Goal: Navigation & Orientation: Understand site structure

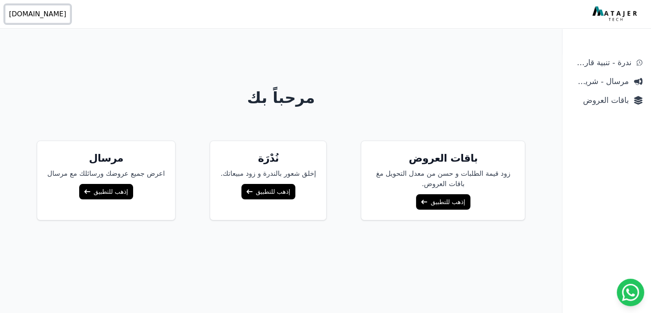
click at [31, 15] on span "[DOMAIN_NAME]" at bounding box center [37, 14] width 57 height 10
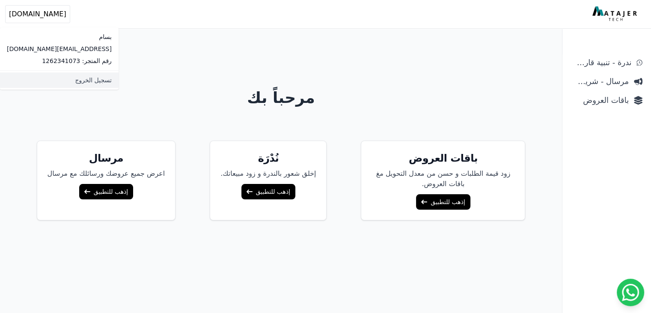
click at [63, 81] on link "تسجيل الخروج" at bounding box center [59, 79] width 119 height 15
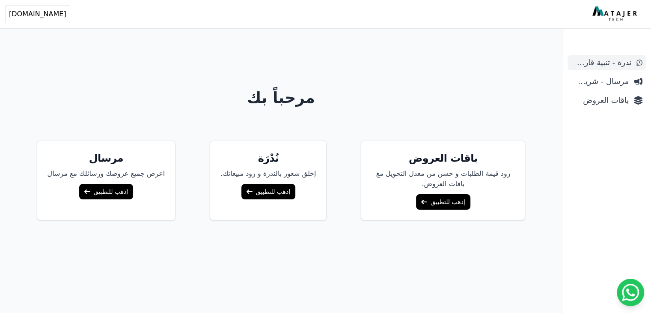
click at [607, 63] on span "ندرة - تنبية قارب علي النفاذ" at bounding box center [601, 63] width 60 height 12
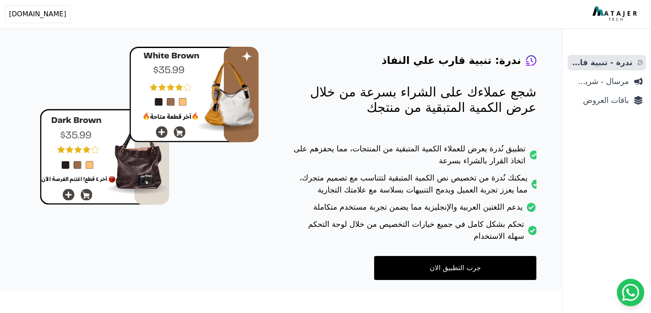
scroll to position [64, 0]
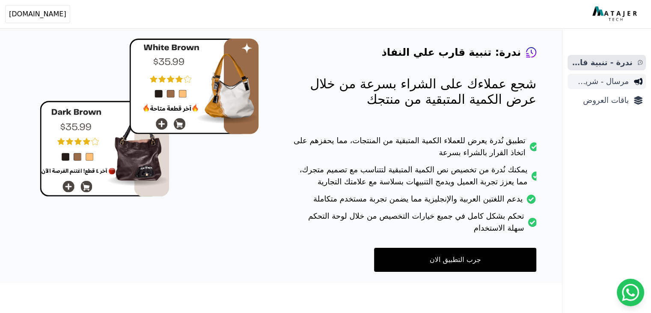
click at [605, 78] on span "مرسال - شريط دعاية" at bounding box center [600, 81] width 58 height 12
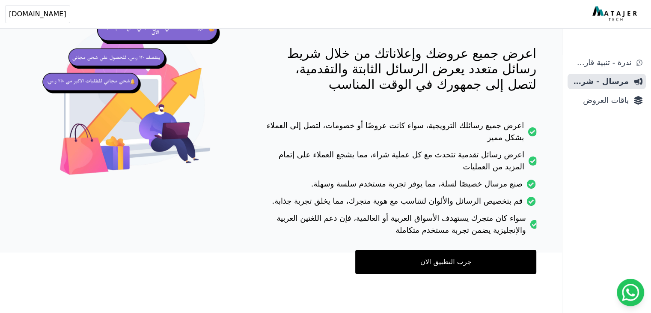
scroll to position [97, 0]
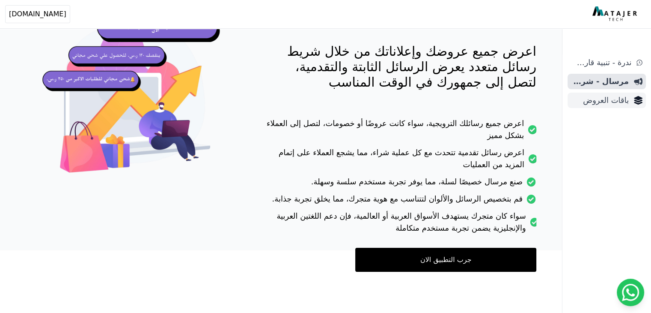
click at [610, 102] on span "باقات العروض" at bounding box center [600, 100] width 58 height 12
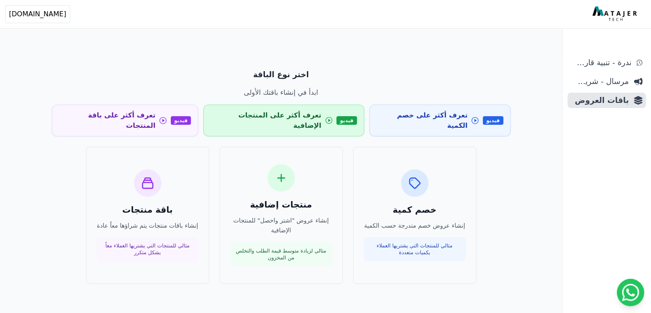
scroll to position [41, 0]
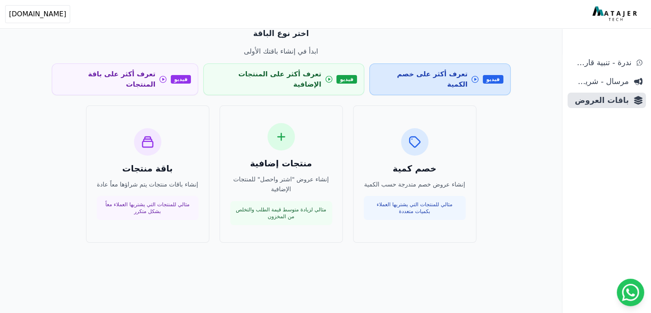
click at [435, 77] on span "تعرف أكثر على خصم الكمية" at bounding box center [422, 79] width 91 height 21
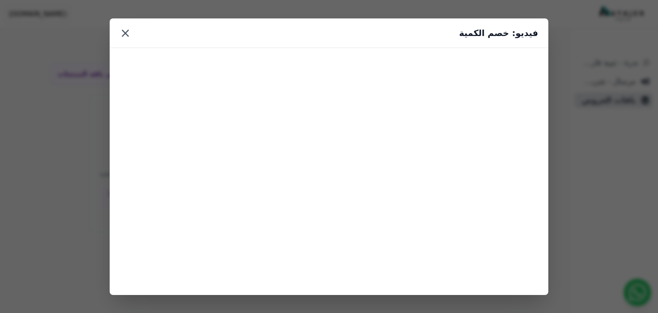
click at [125, 36] on button "×" at bounding box center [125, 32] width 11 height 15
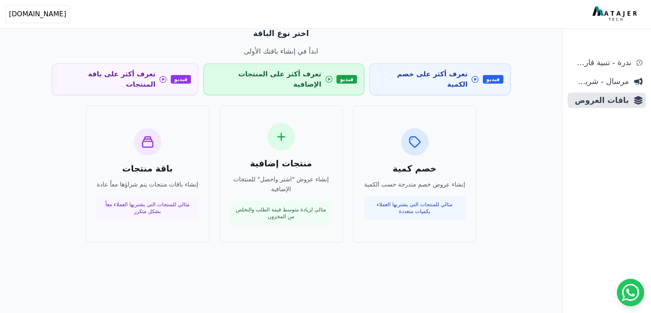
click at [310, 69] on span "تعرف أكثر على المنتجات الإضافية" at bounding box center [266, 79] width 110 height 21
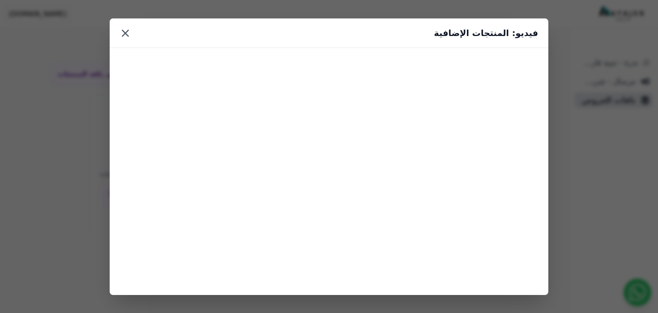
click at [124, 34] on button "×" at bounding box center [125, 32] width 11 height 15
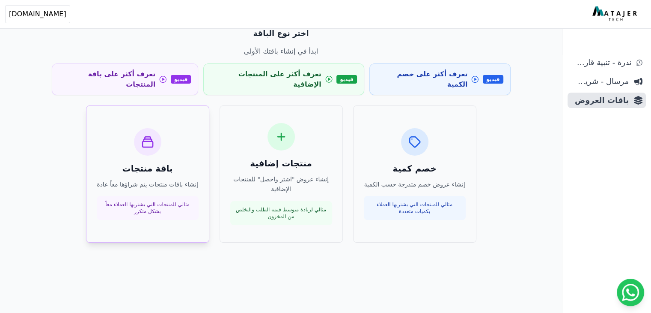
click at [157, 136] on div at bounding box center [147, 141] width 27 height 27
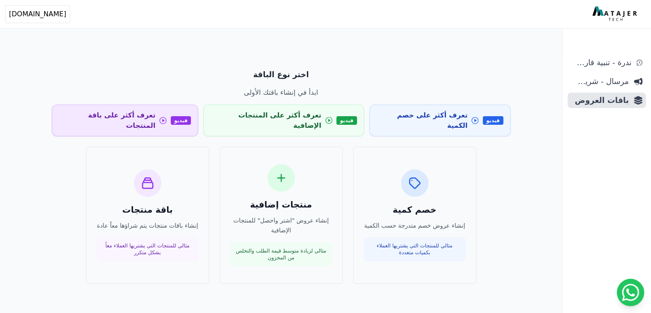
click at [156, 113] on span "تعرف أكثر على باقة المنتجات" at bounding box center [107, 120] width 97 height 21
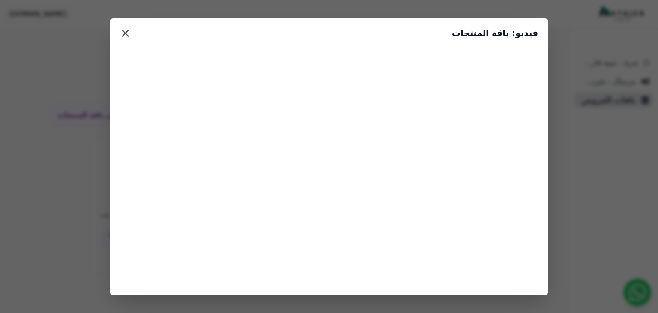
click at [126, 33] on button "×" at bounding box center [125, 32] width 11 height 15
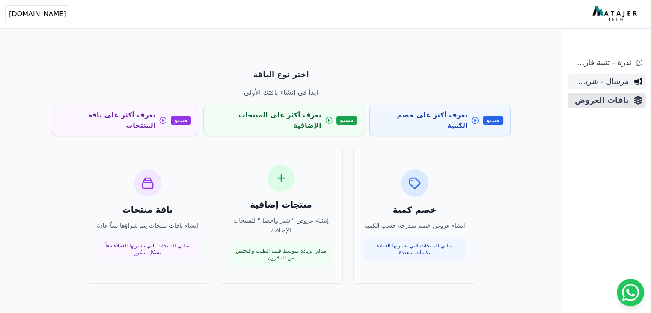
click at [611, 80] on span "مرسال - شريط دعاية" at bounding box center [600, 81] width 58 height 12
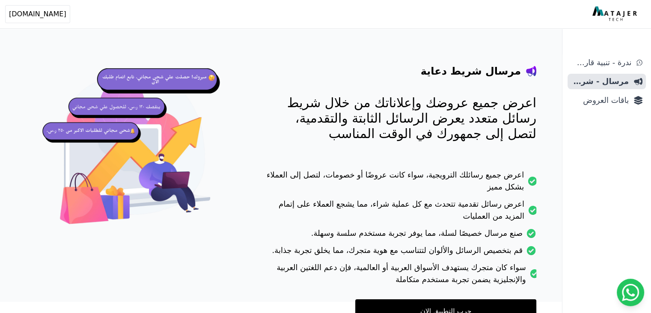
scroll to position [97, 0]
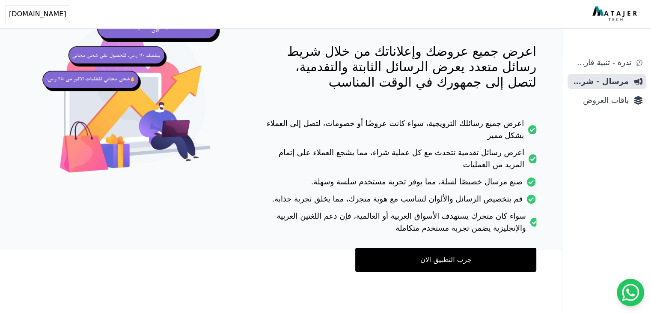
click at [424, 262] on link "جرب التطبيق الان" at bounding box center [445, 259] width 181 height 24
click at [613, 70] on ul "ندرة - تنبية قارب علي النفاذ مرسال - شريط دعاية باقات العروض" at bounding box center [607, 81] width 78 height 53
click at [613, 61] on span "ندرة - تنبية قارب علي النفاذ" at bounding box center [601, 63] width 60 height 12
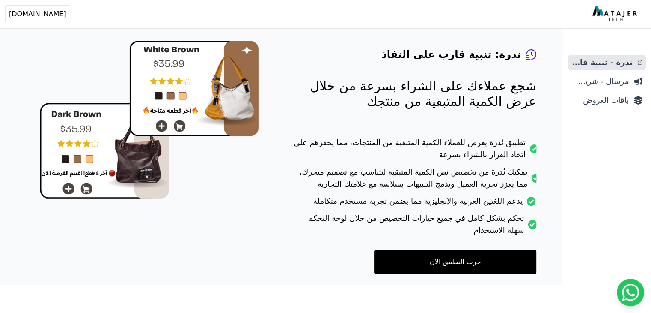
scroll to position [64, 0]
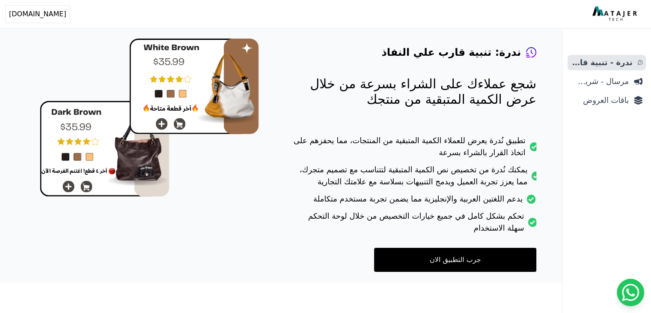
click at [452, 257] on link "جرب التطبيق الان" at bounding box center [455, 259] width 162 height 24
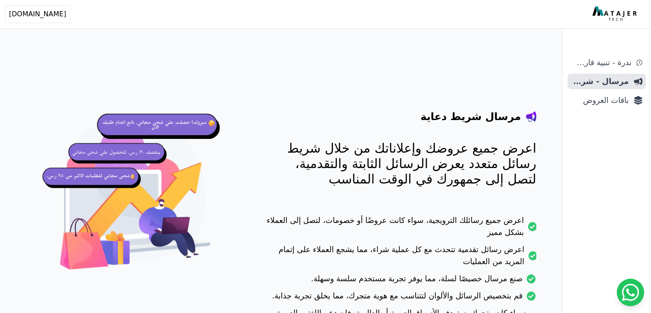
scroll to position [97, 0]
